Goal: Check status: Check status

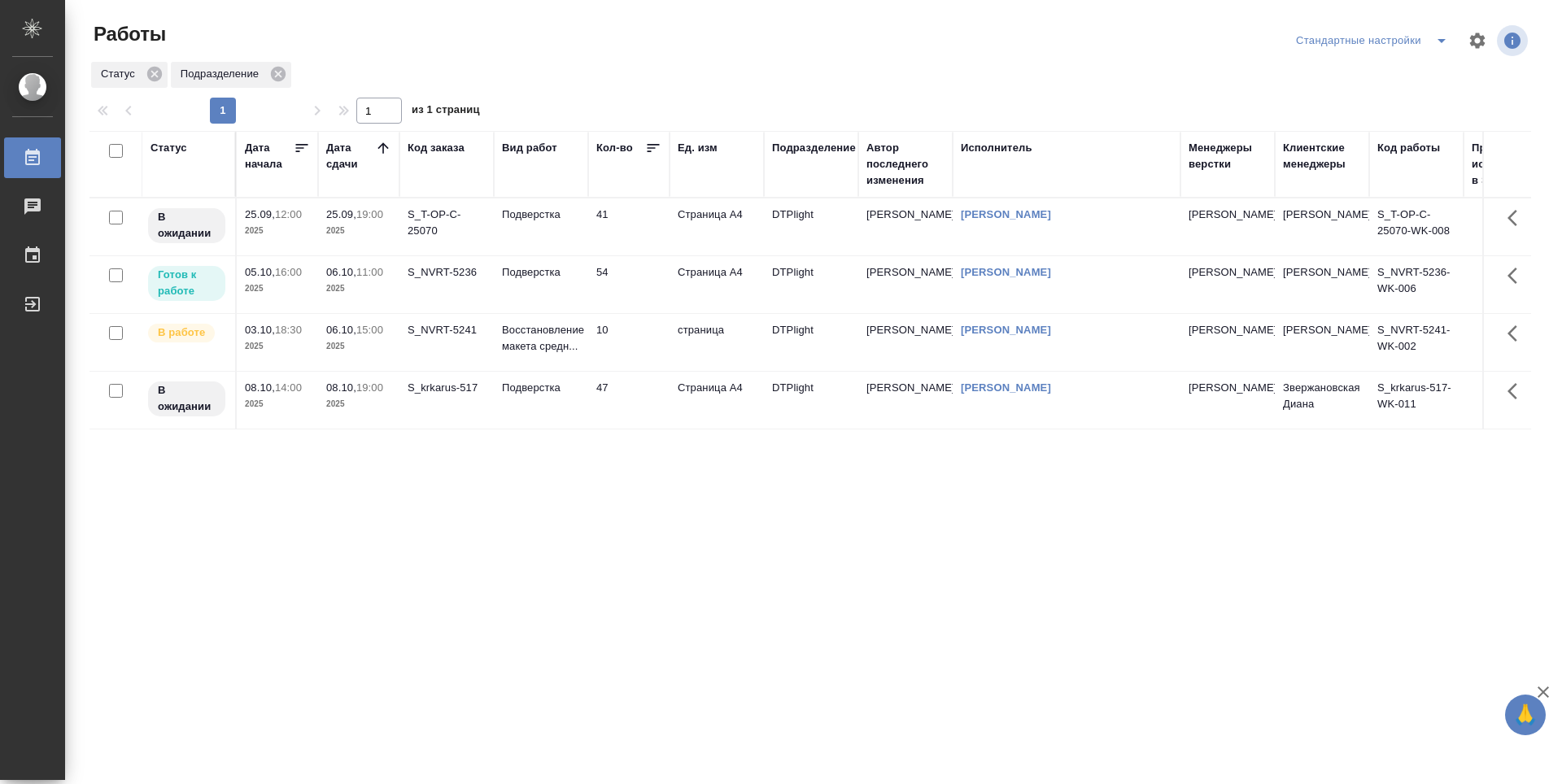
click at [636, 289] on td "54" at bounding box center [629, 284] width 81 height 57
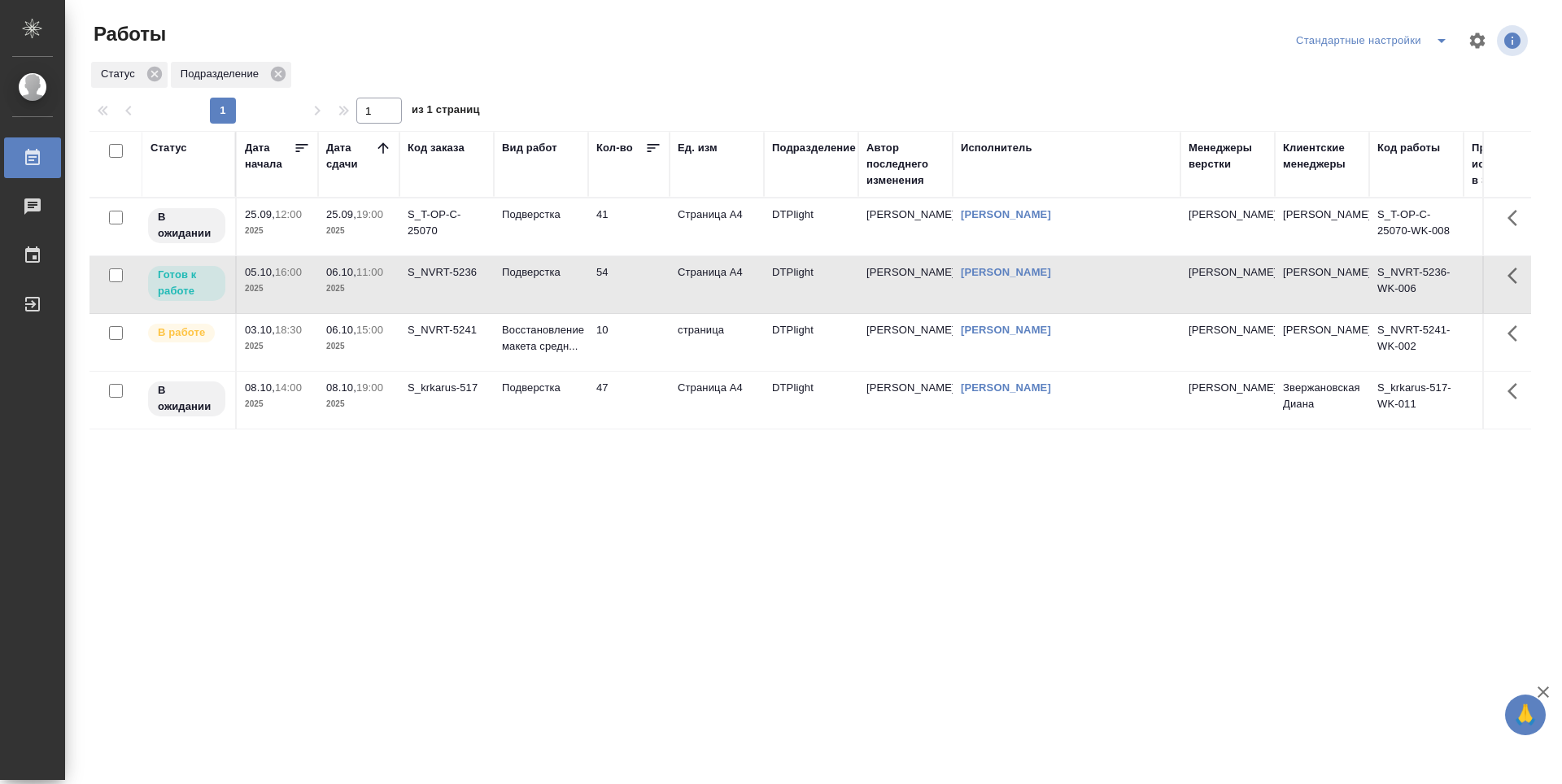
click at [636, 289] on td "54" at bounding box center [629, 284] width 81 height 57
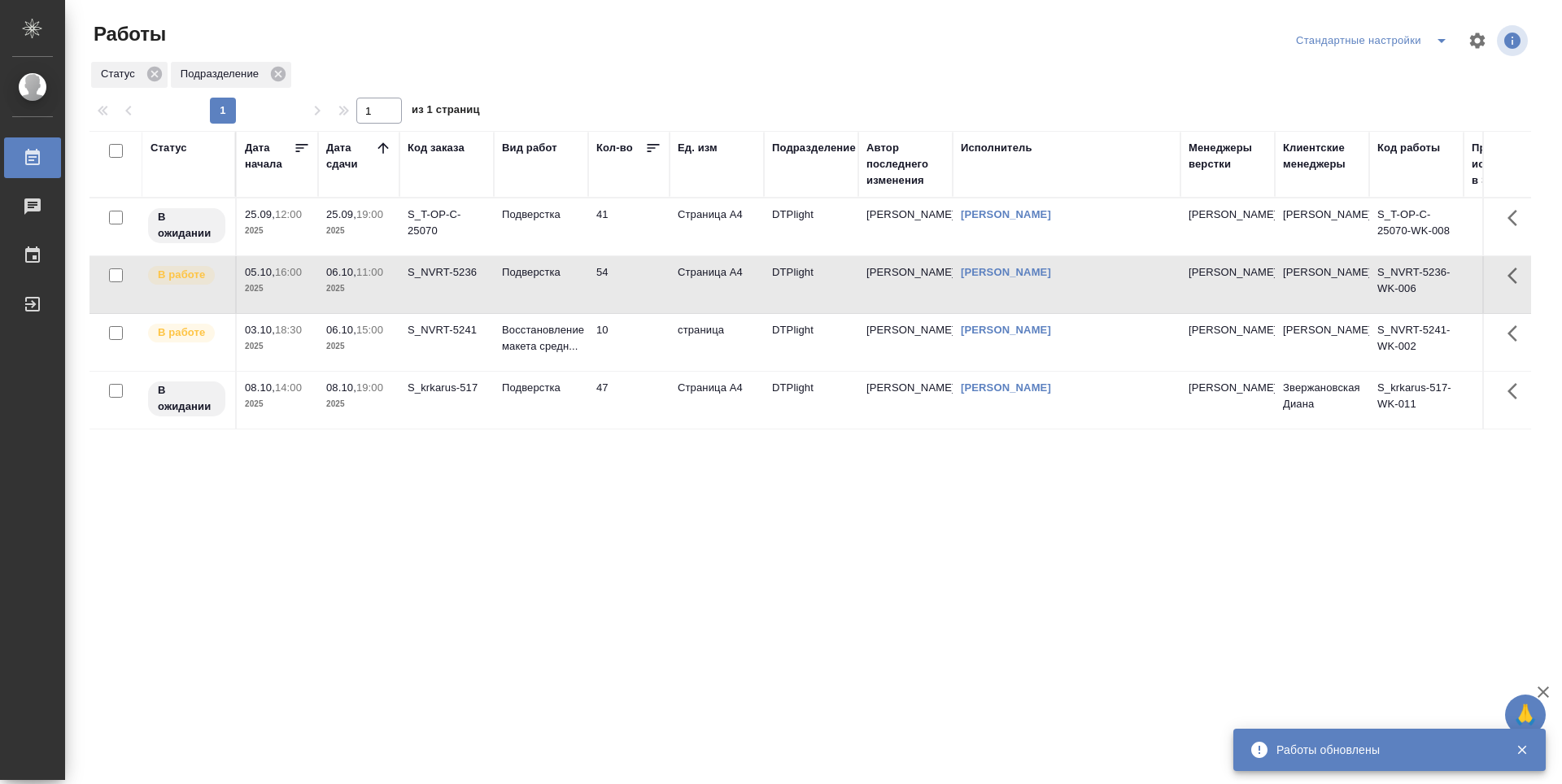
click at [441, 618] on div "Статус Дата начала Дата сдачи Код заказа Вид работ Кол-во Ед. изм Подразделение…" at bounding box center [810, 423] width 1442 height 585
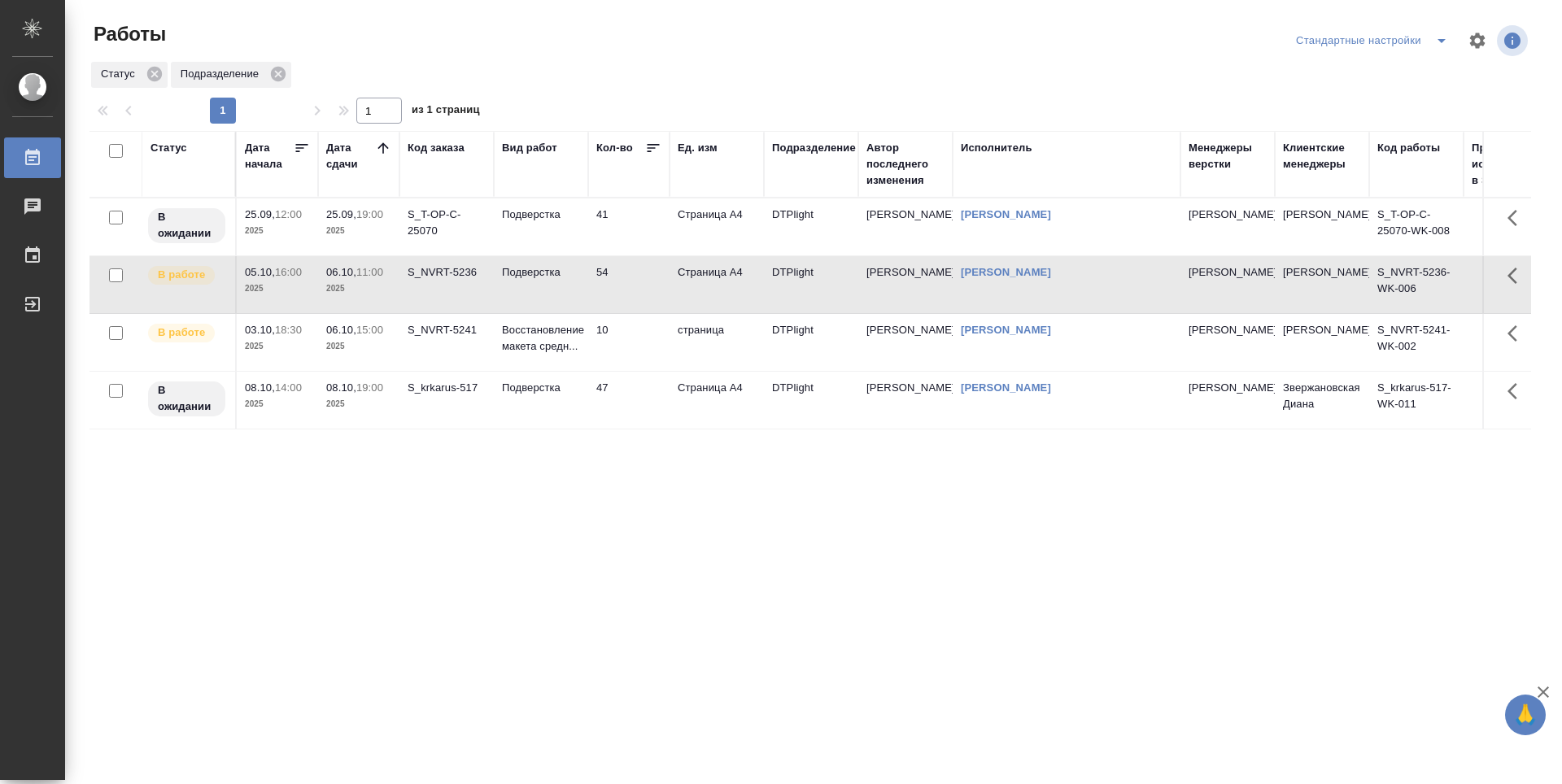
click at [457, 584] on div "Статус Дата начала Дата сдачи Код заказа Вид работ Кол-во Ед. изм Подразделение…" at bounding box center [810, 423] width 1442 height 585
click at [537, 418] on td "Подверстка" at bounding box center [540, 400] width 94 height 57
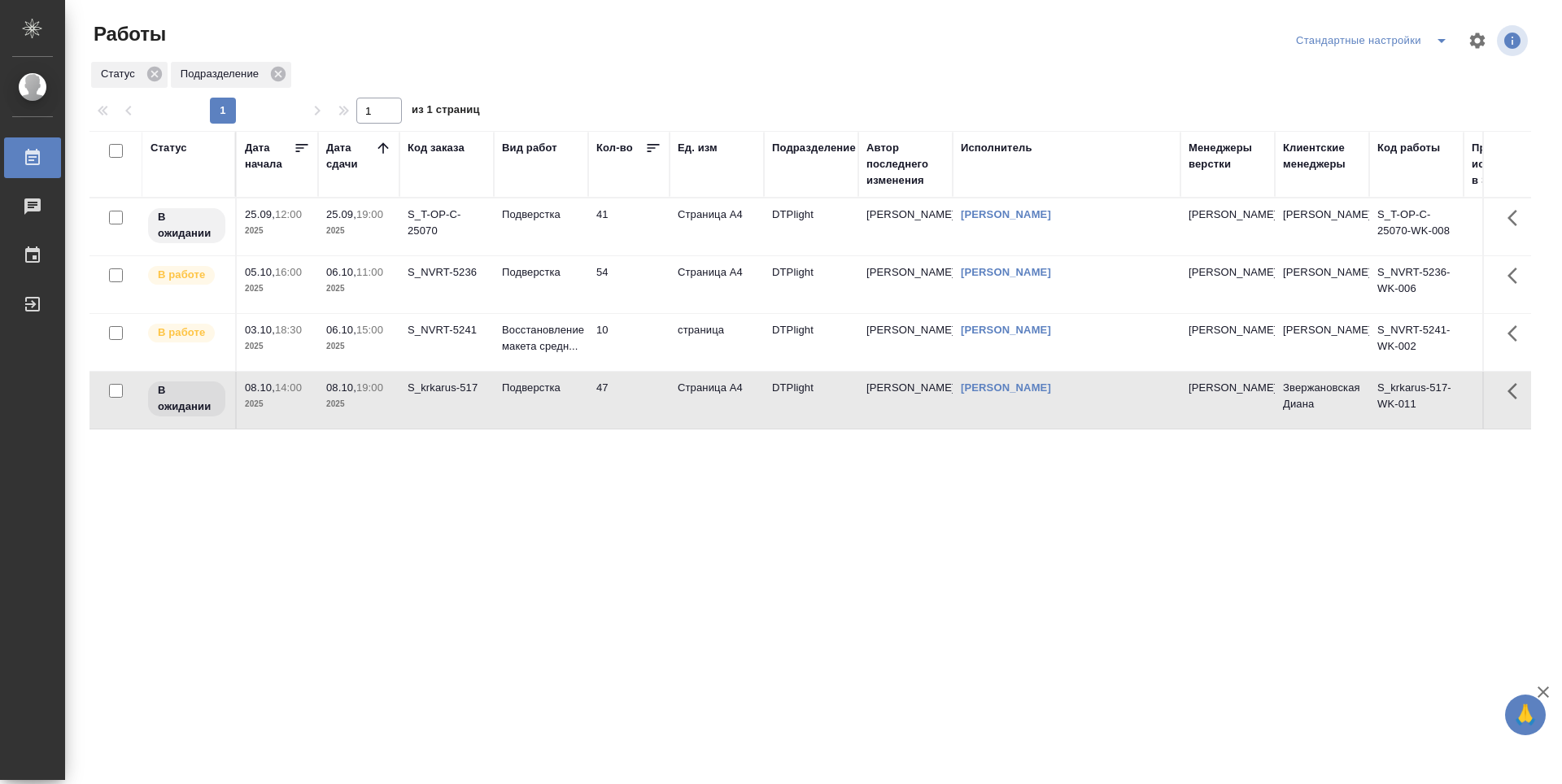
click at [518, 518] on div "Статус Дата начала Дата сдачи Код заказа Вид работ Кол-во Ед. изм Подразделение…" at bounding box center [810, 423] width 1442 height 585
click at [636, 286] on td "54" at bounding box center [629, 284] width 81 height 57
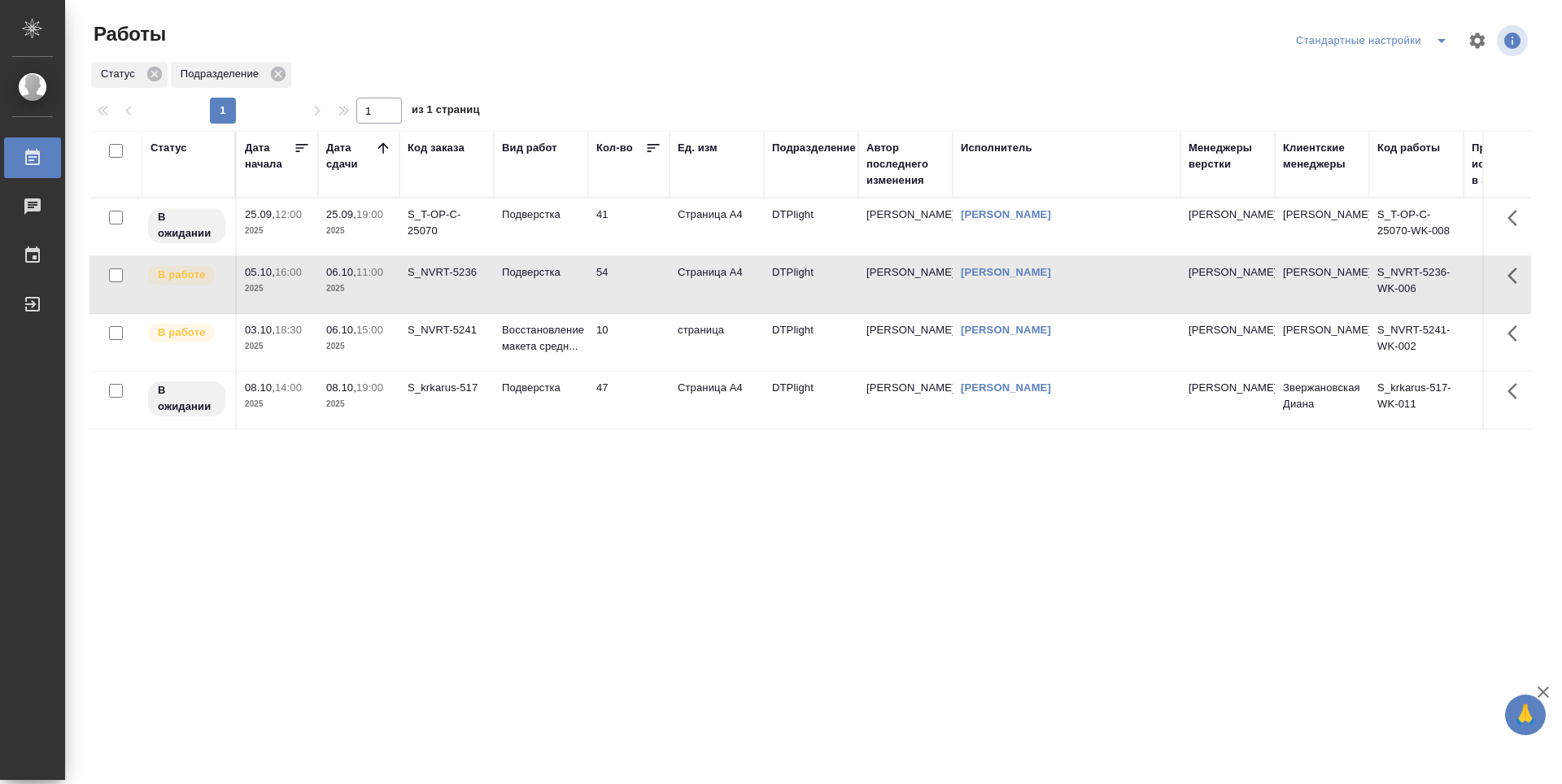
click at [626, 330] on td "10" at bounding box center [629, 343] width 81 height 57
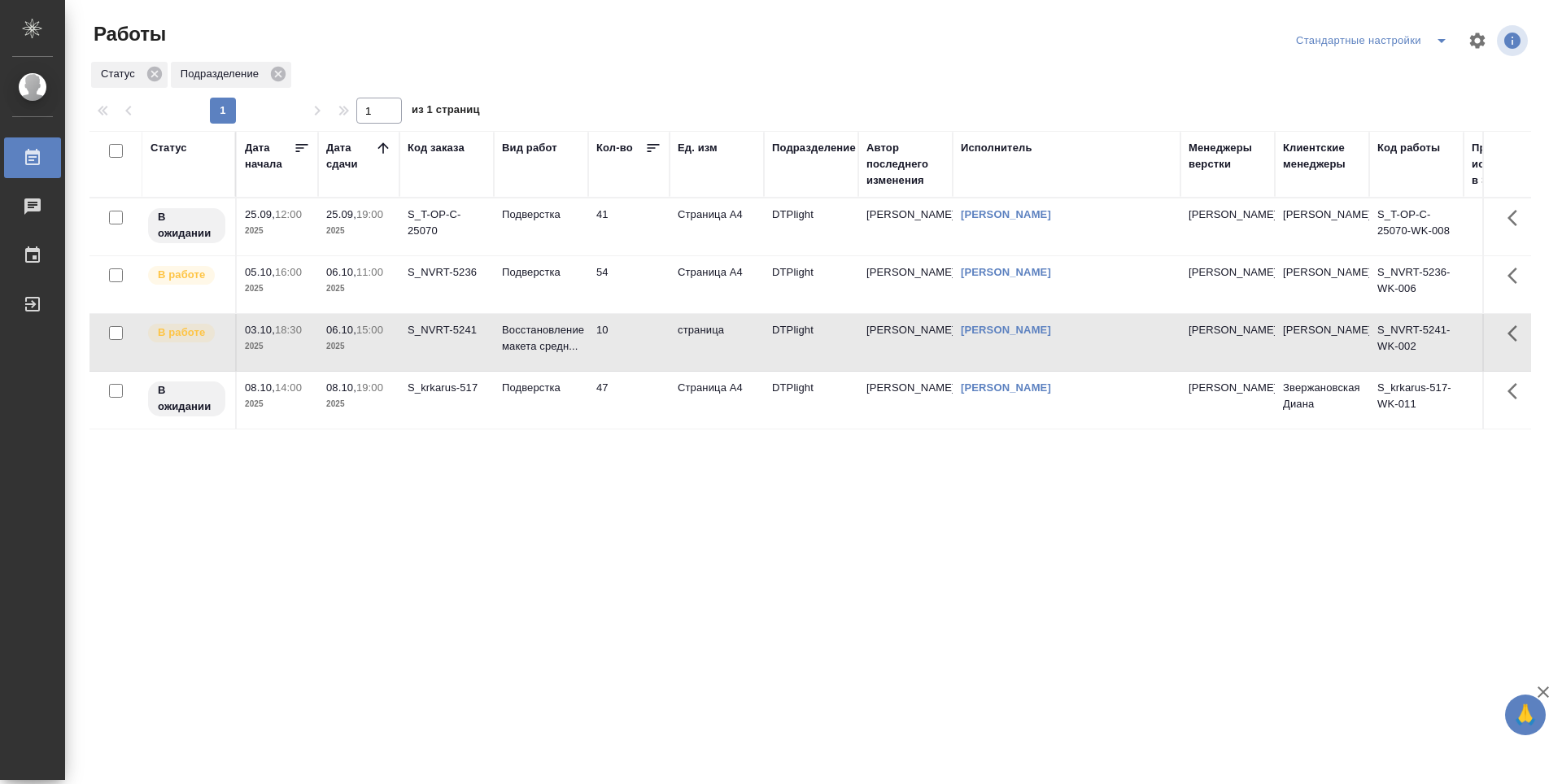
click at [610, 531] on div "Статус Дата начала Дата сдачи Код заказа Вид работ Кол-во Ед. изм Подразделение…" at bounding box center [810, 423] width 1442 height 585
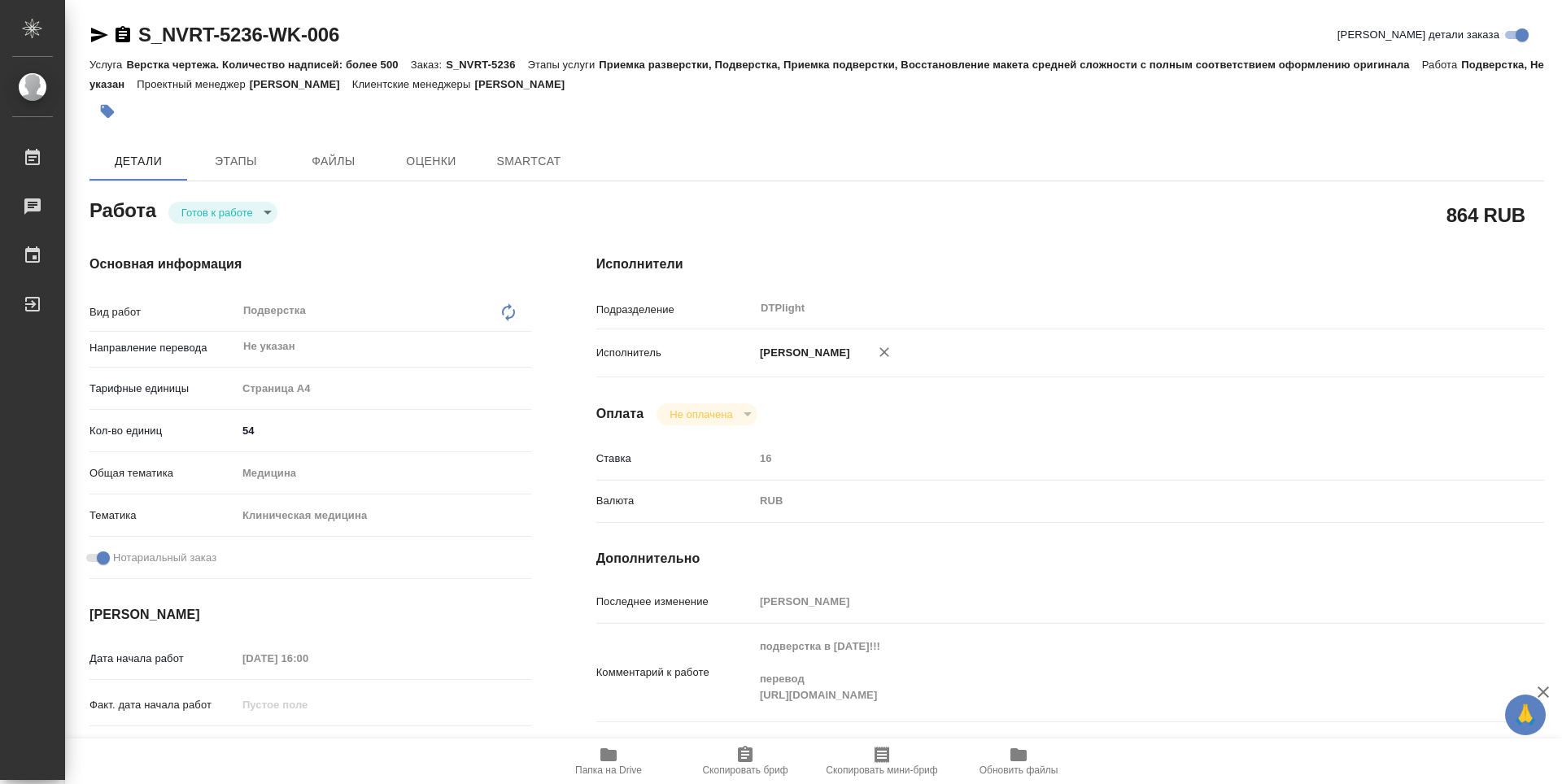
type textarea "x"
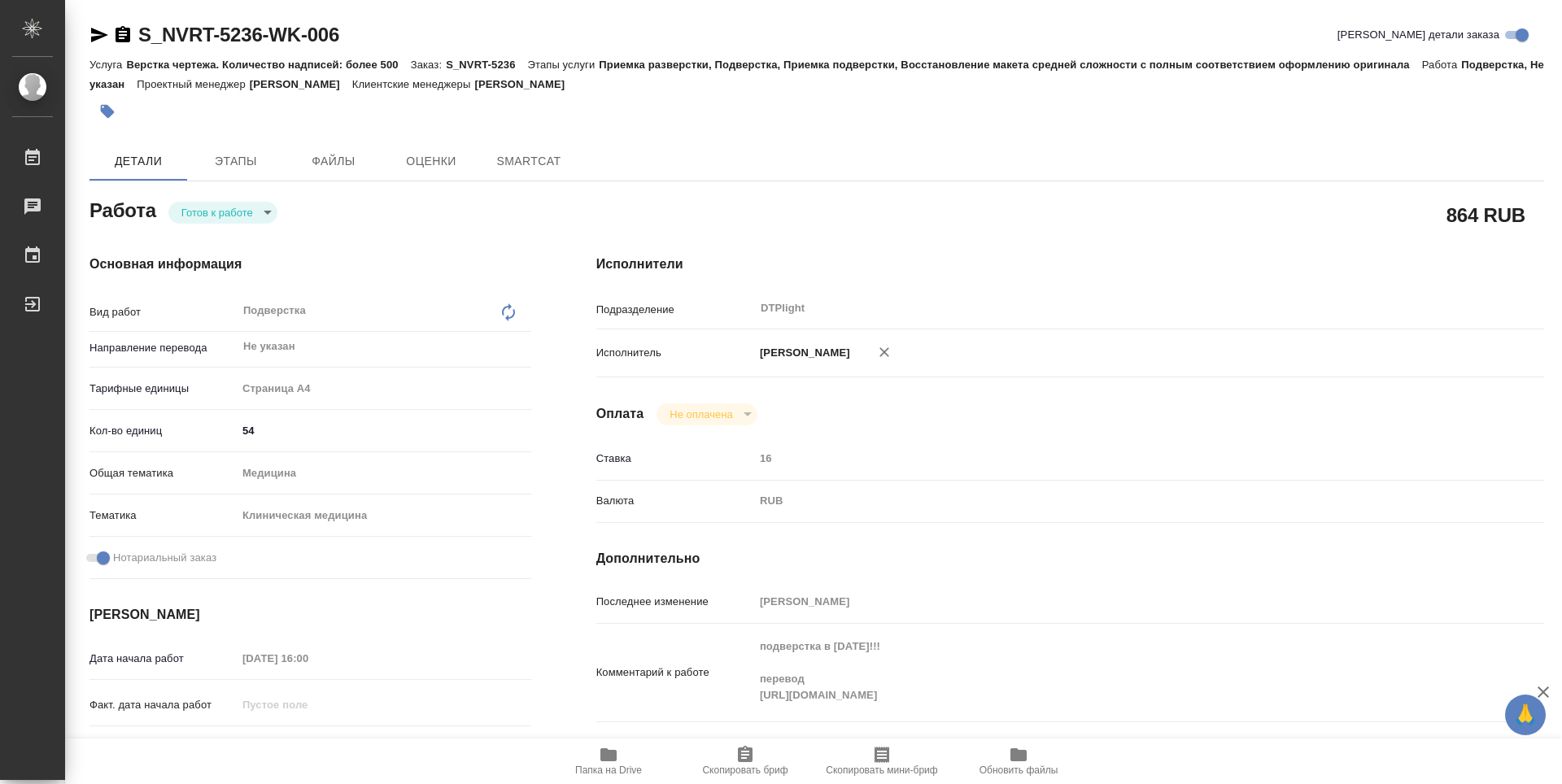
type textarea "x"
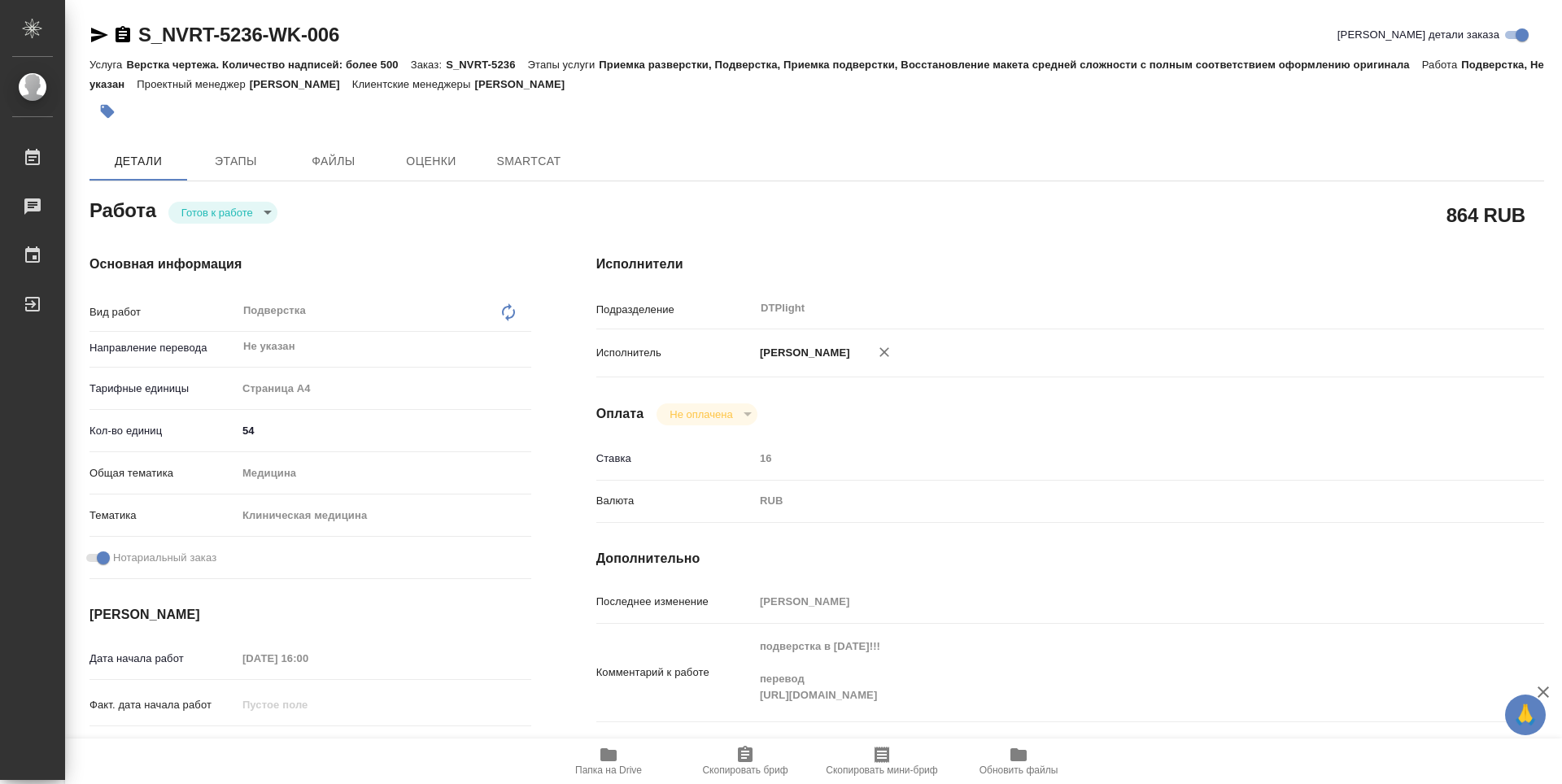
type textarea "x"
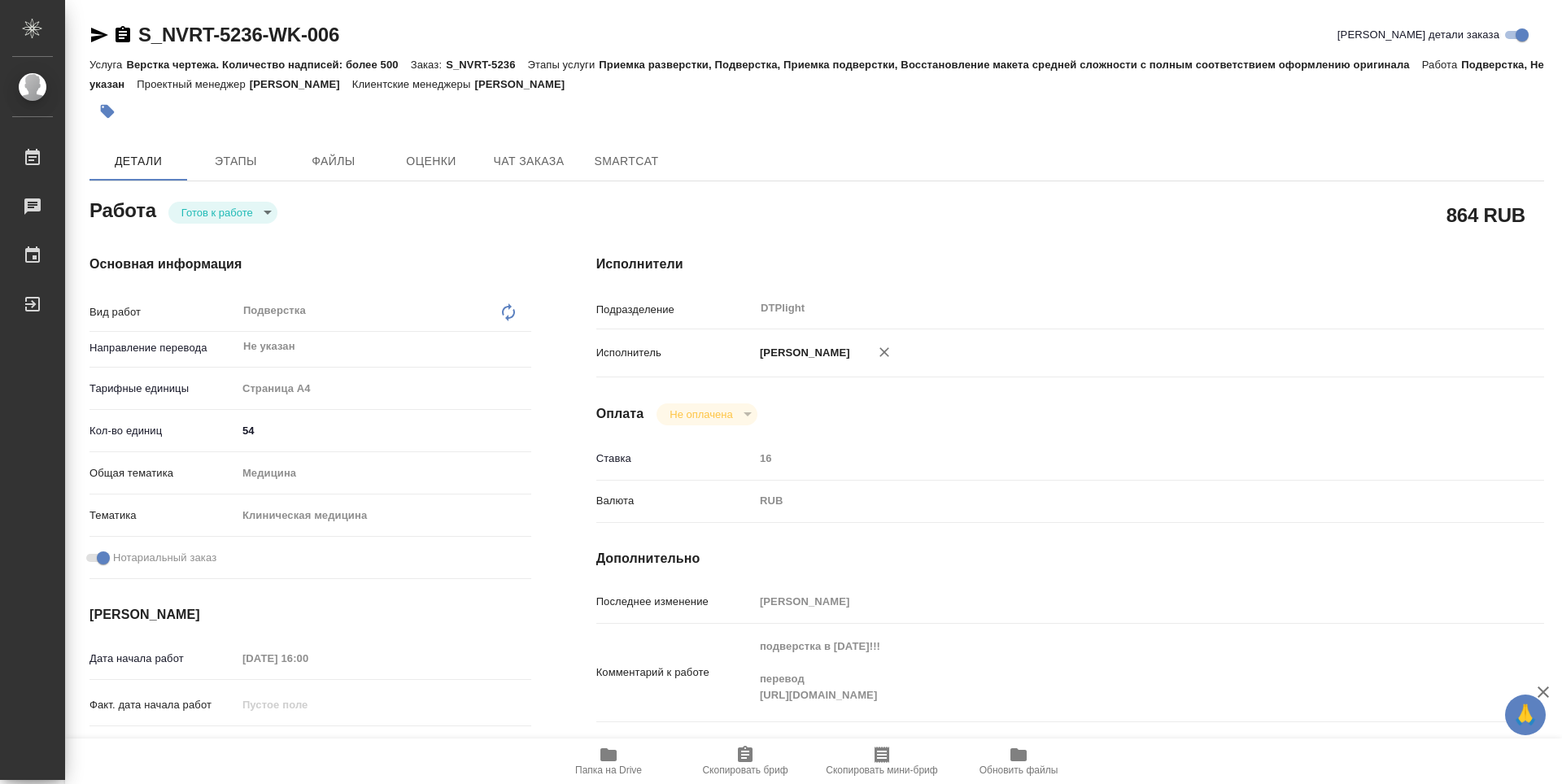
type textarea "x"
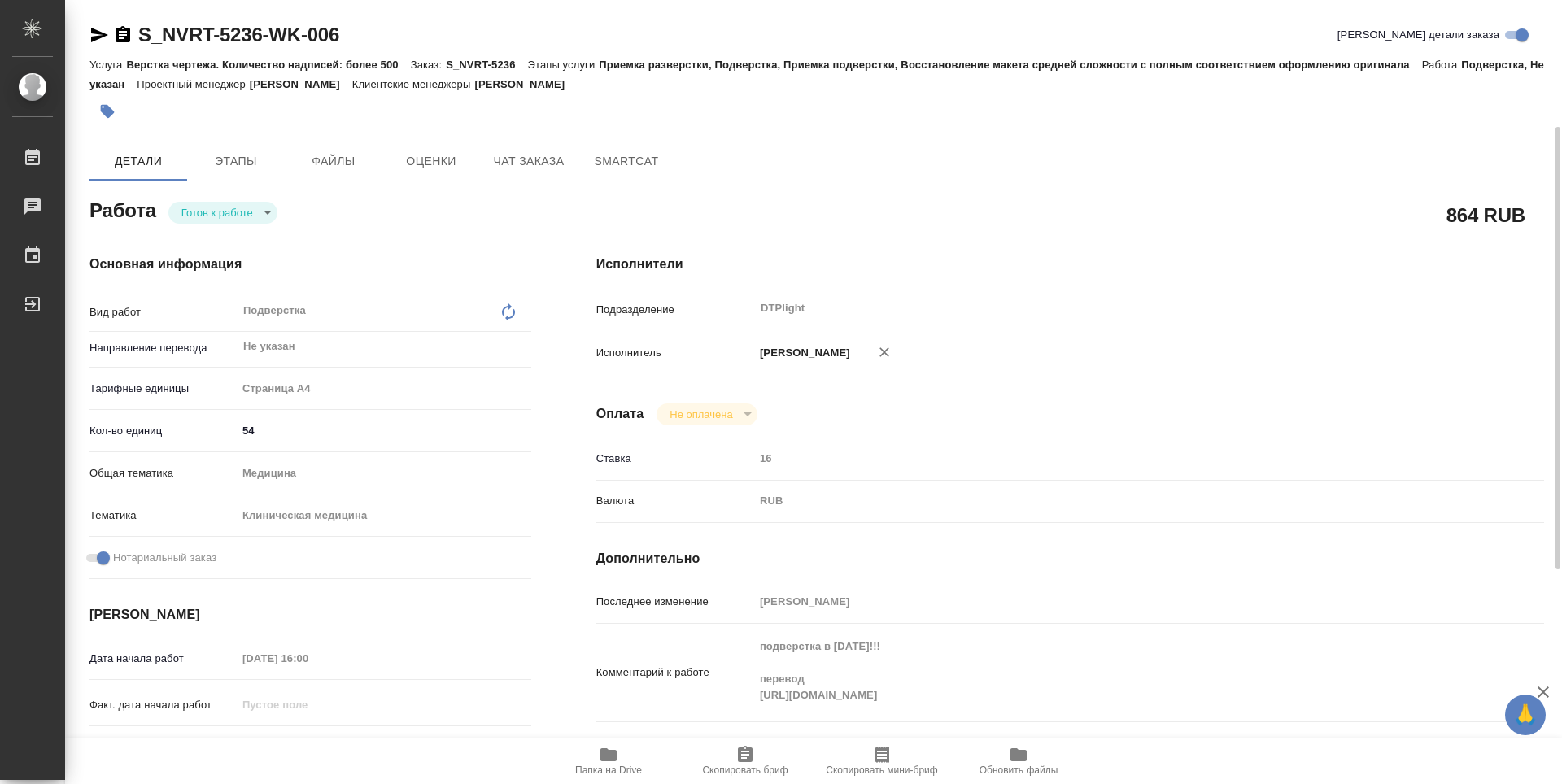
scroll to position [81, 0]
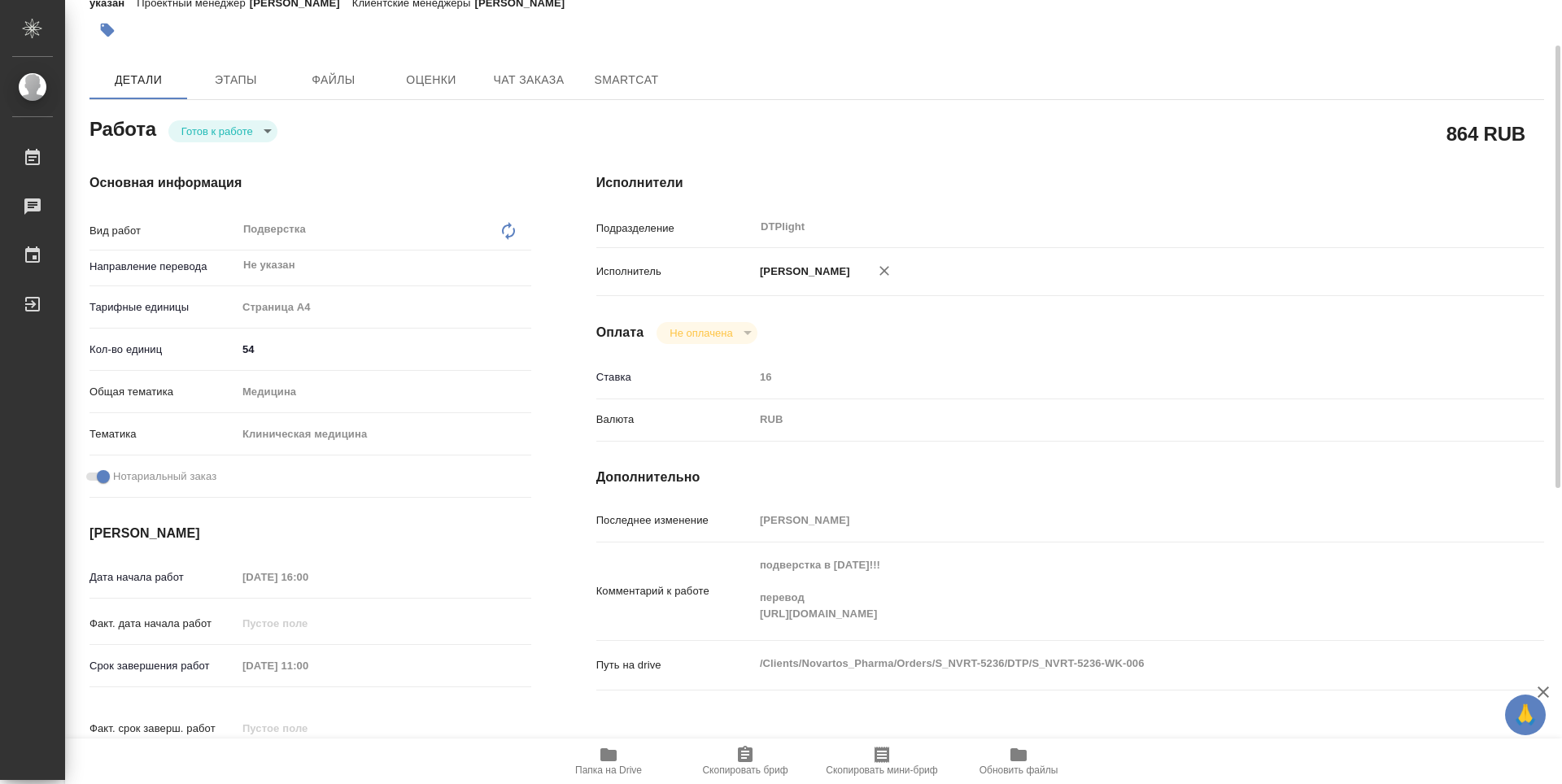
type textarea "x"
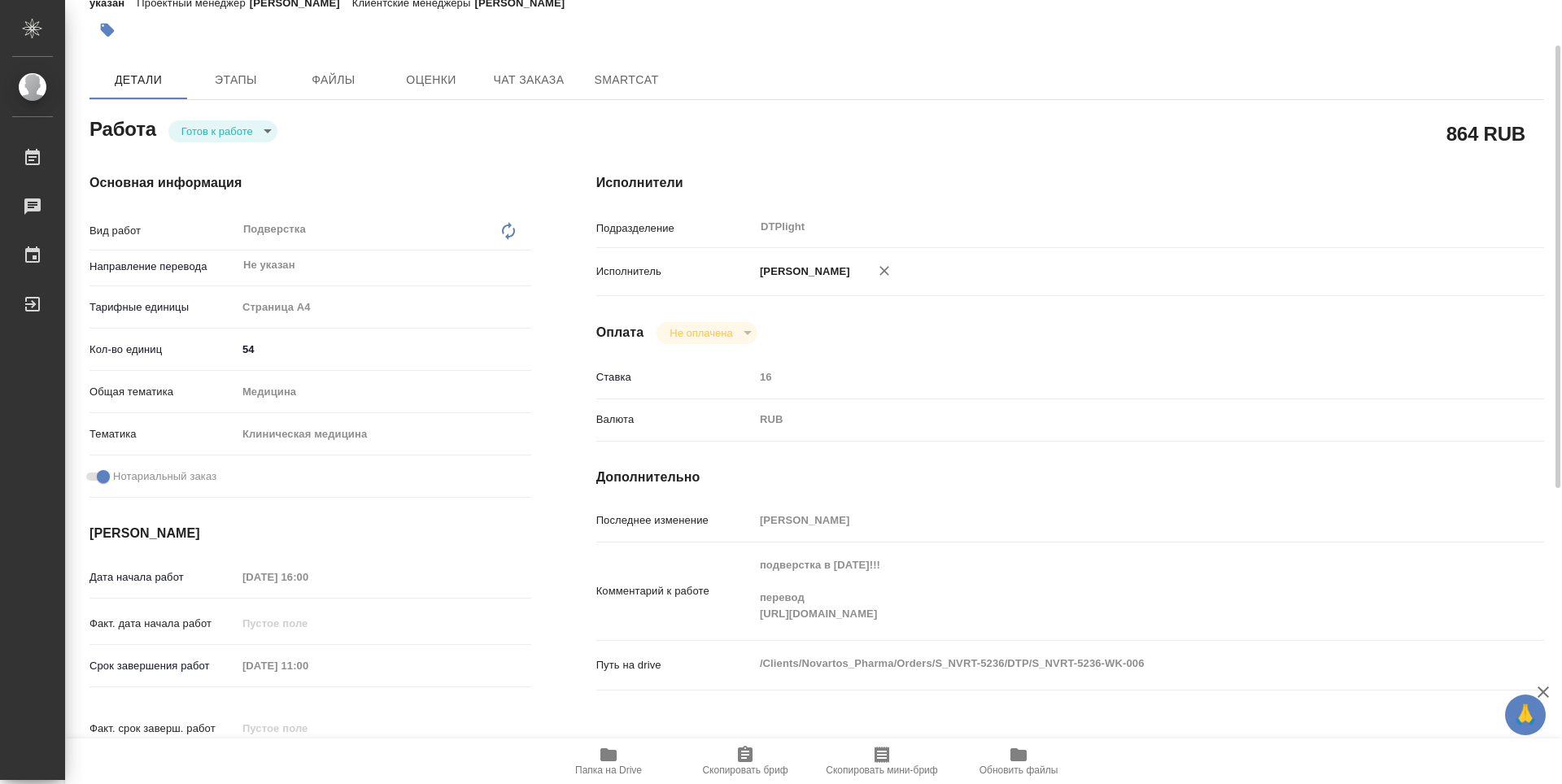
click at [758, 632] on div "подверстка в воскресенье!!! перевод https://drive.awatera.com/apps/files/?dir=/…" at bounding box center [1109, 592] width 711 height 85
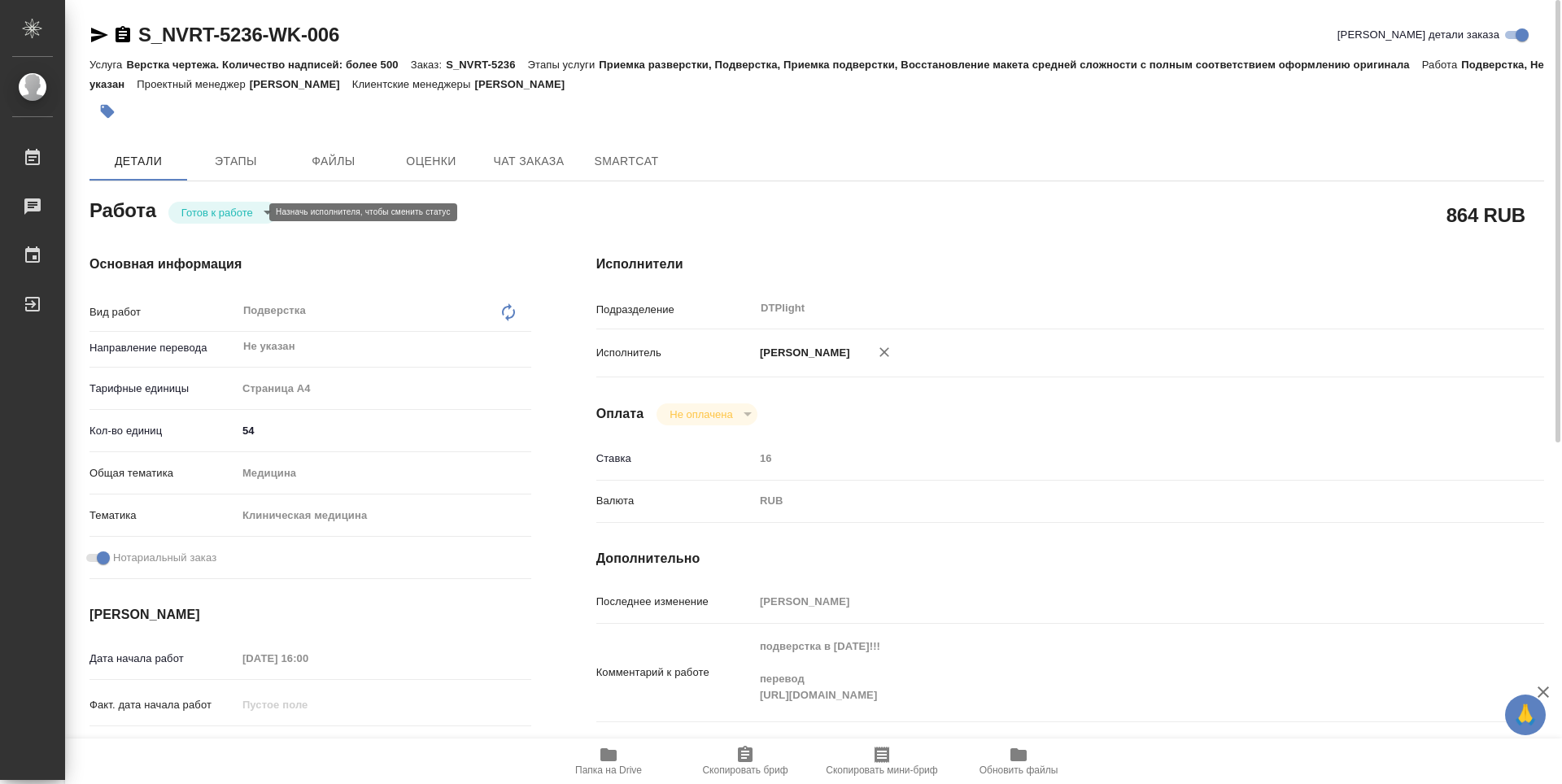
click at [257, 213] on body "🙏 .cls-1 fill:#fff; AWATERA Guselnikov Roman Работы 0 Чаты График Выйти S_NVRT-…" at bounding box center [781, 392] width 1562 height 784
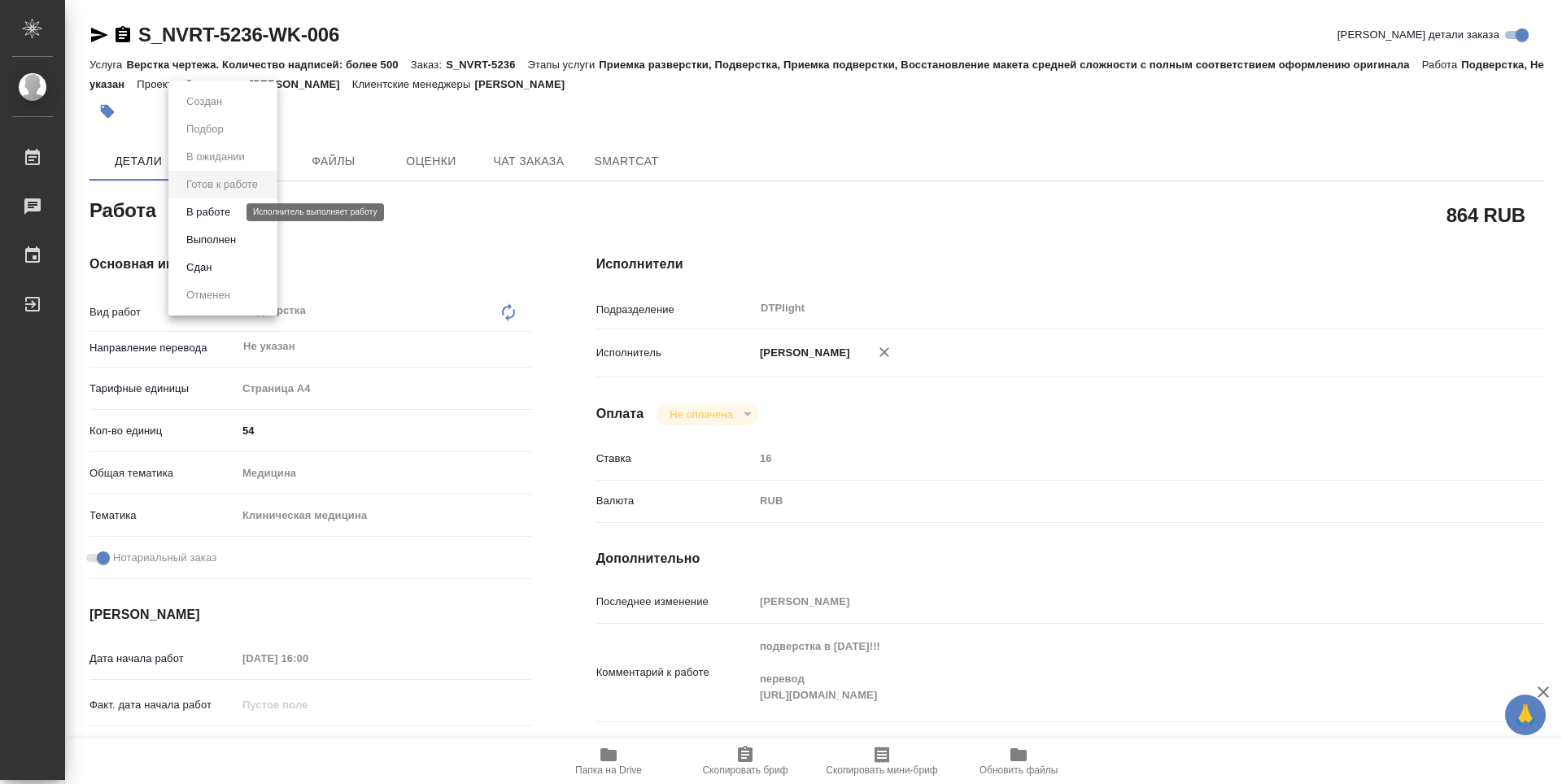
click at [206, 207] on button "В работе" at bounding box center [208, 212] width 54 height 18
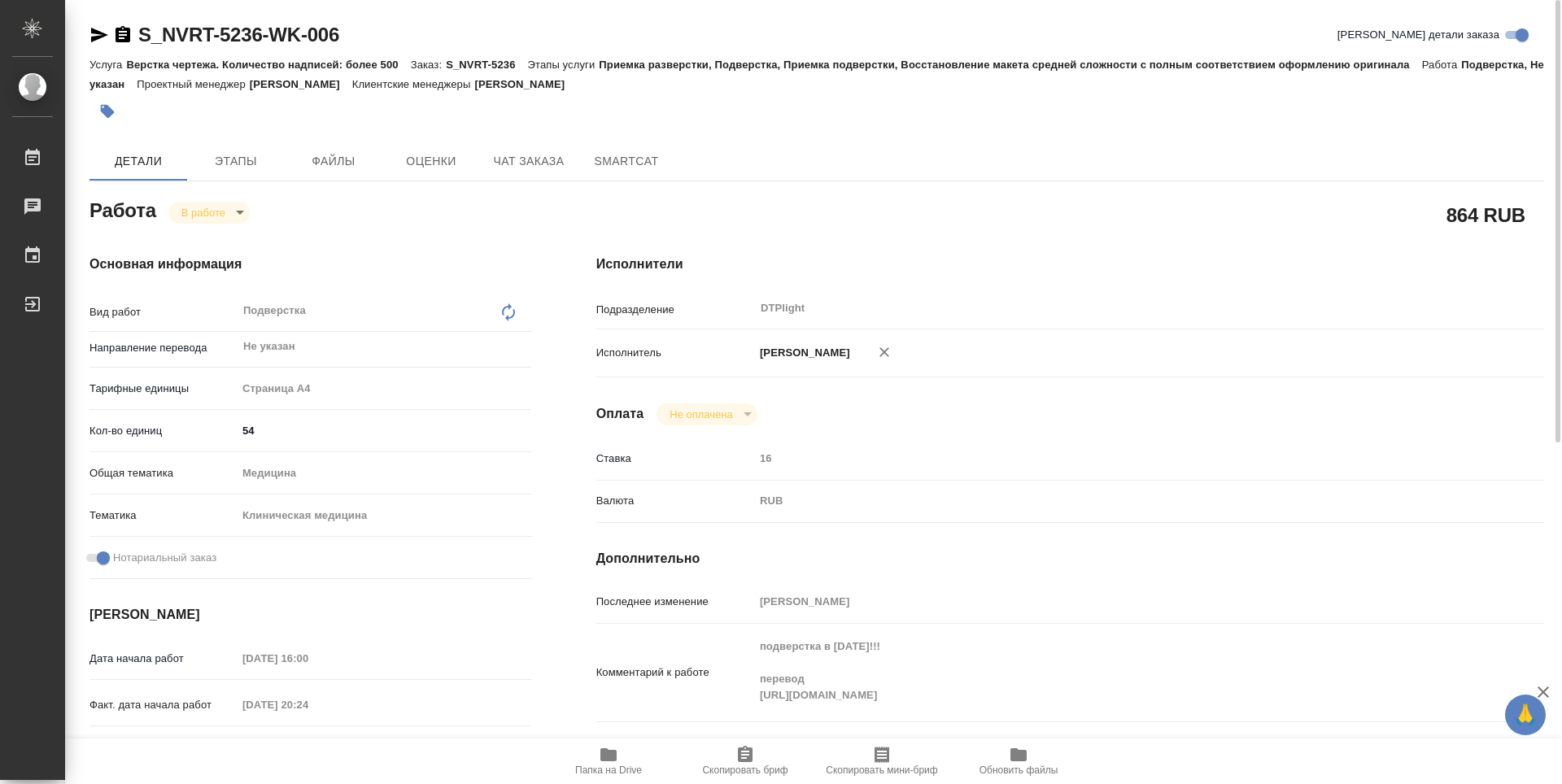
type textarea "x"
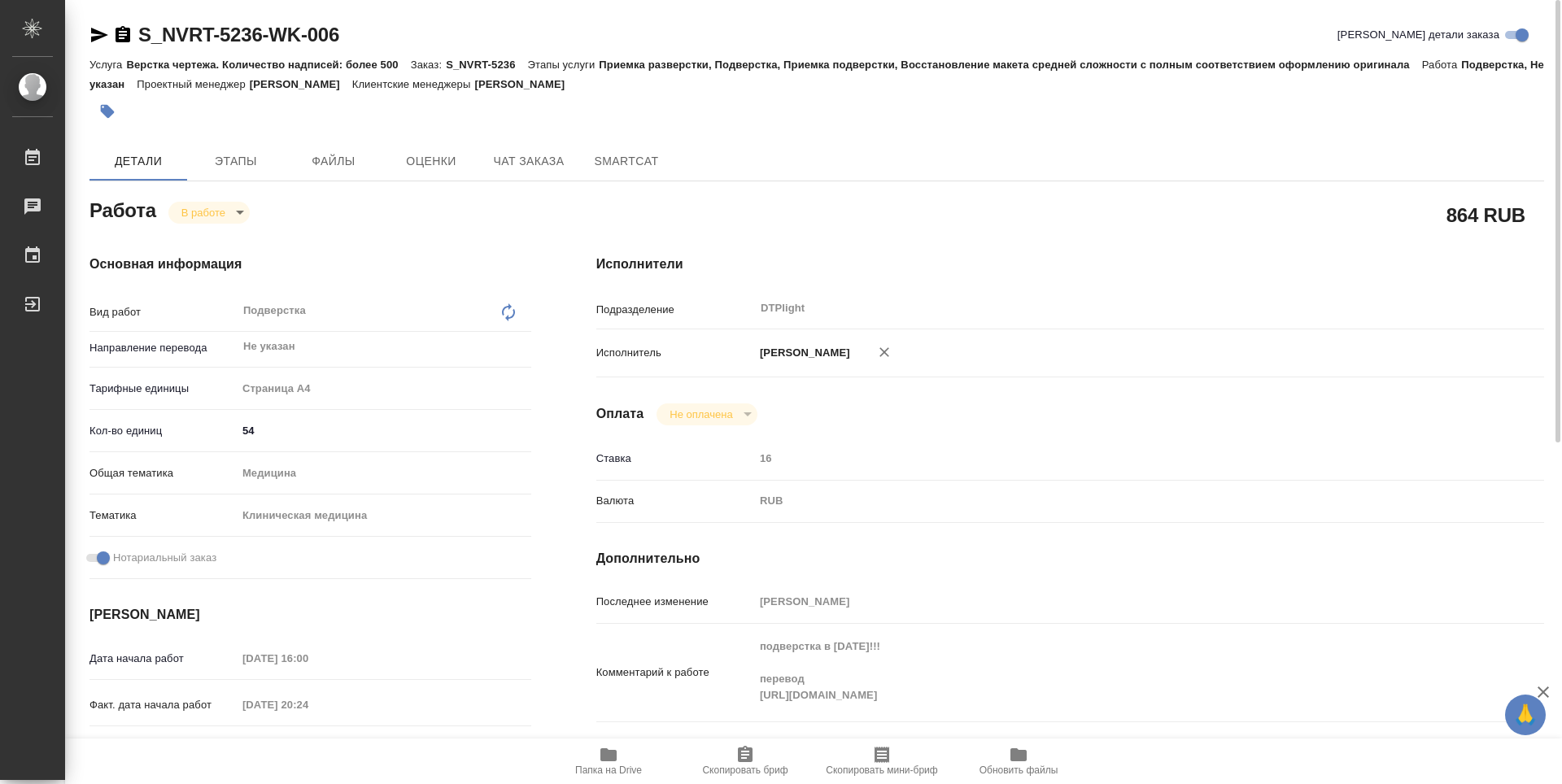
type textarea "x"
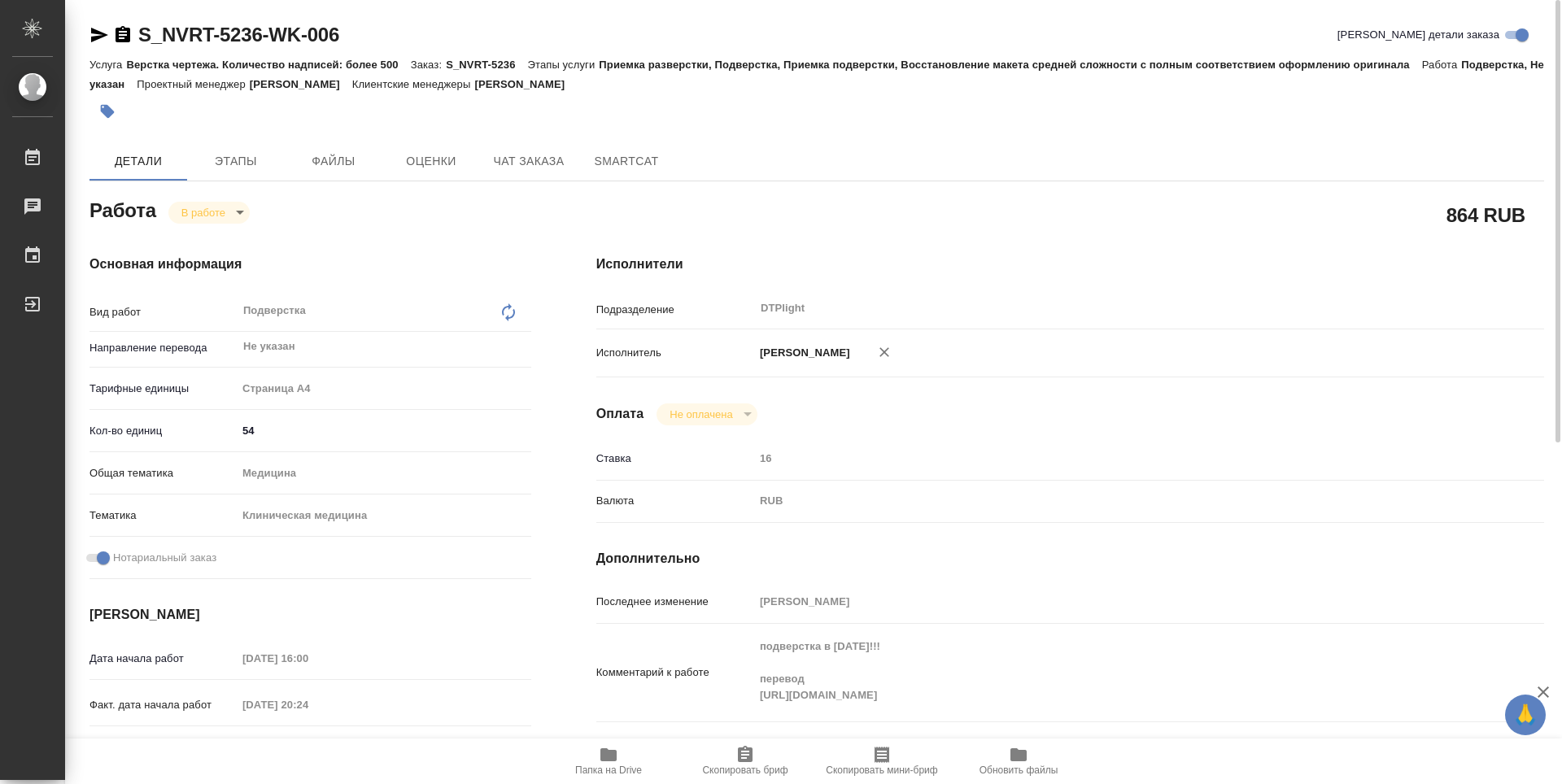
type textarea "x"
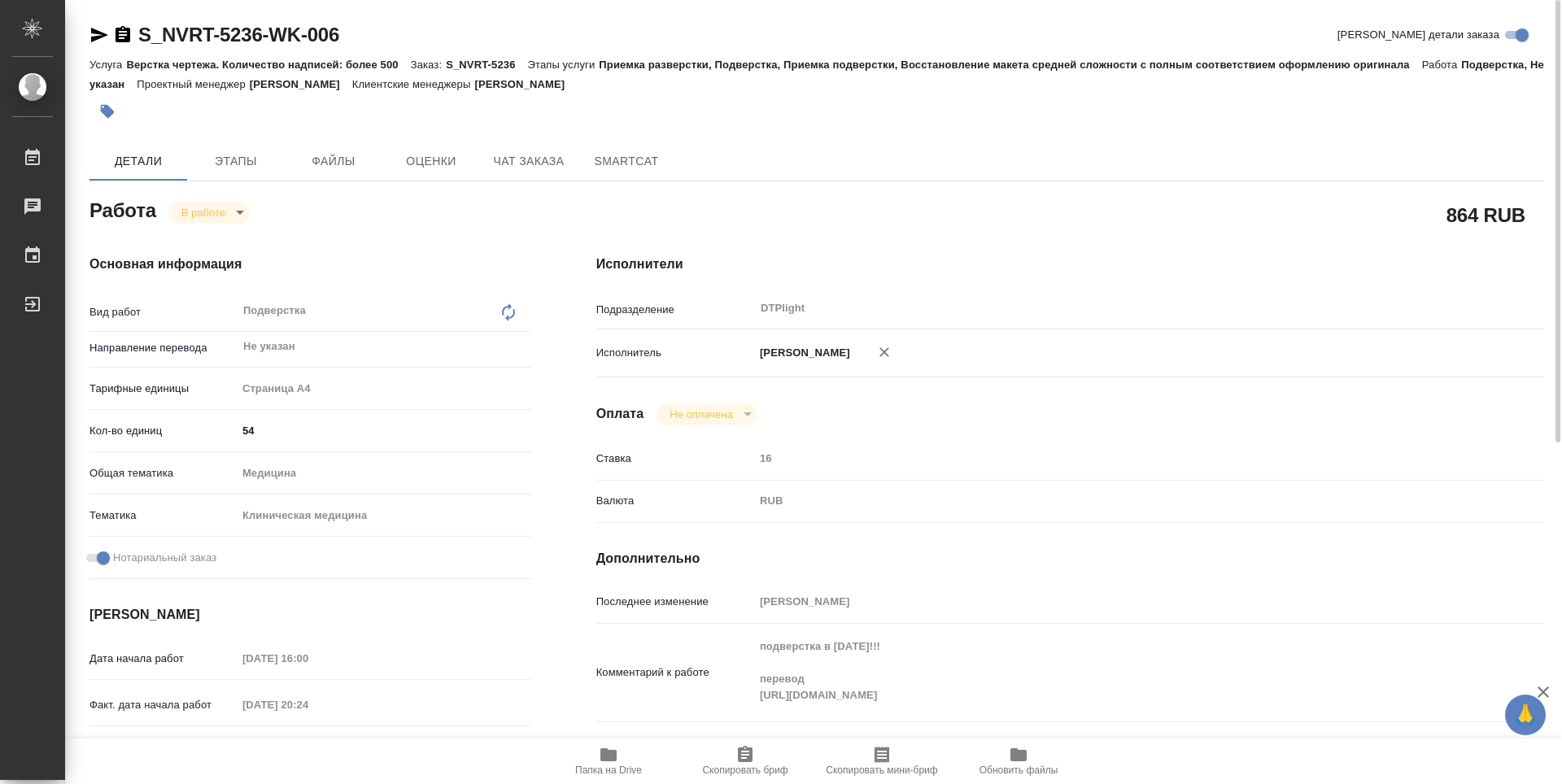
click at [123, 34] on icon "button" at bounding box center [123, 34] width 15 height 16
click at [449, 221] on div "Работа В работе inProgress" at bounding box center [310, 208] width 441 height 29
